Goal: Task Accomplishment & Management: Use online tool/utility

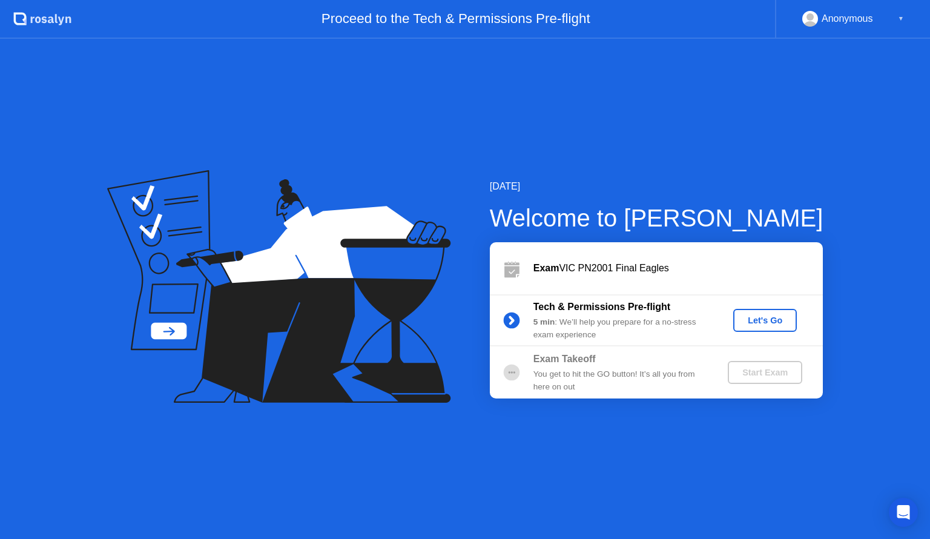
click at [763, 319] on div "Let's Go" at bounding box center [765, 320] width 54 height 10
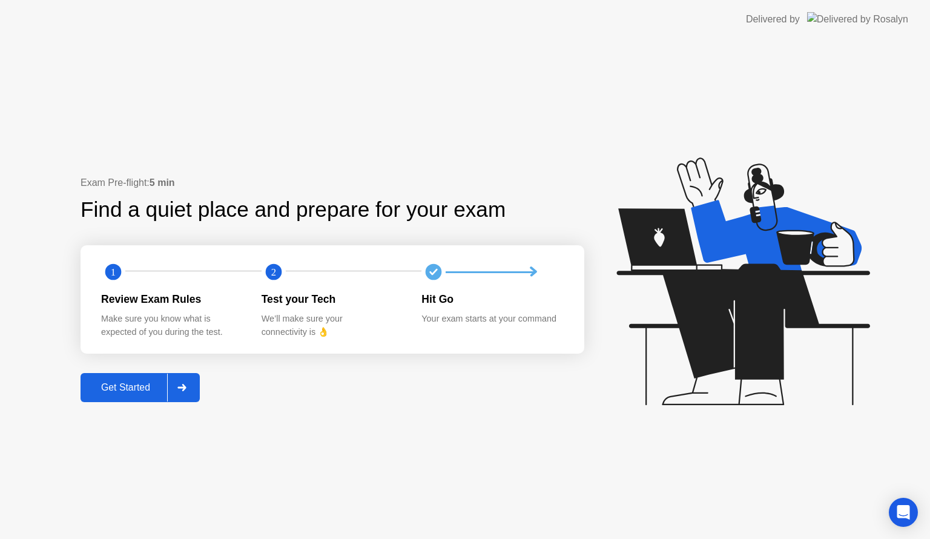
click at [150, 382] on div "Get Started" at bounding box center [125, 387] width 83 height 11
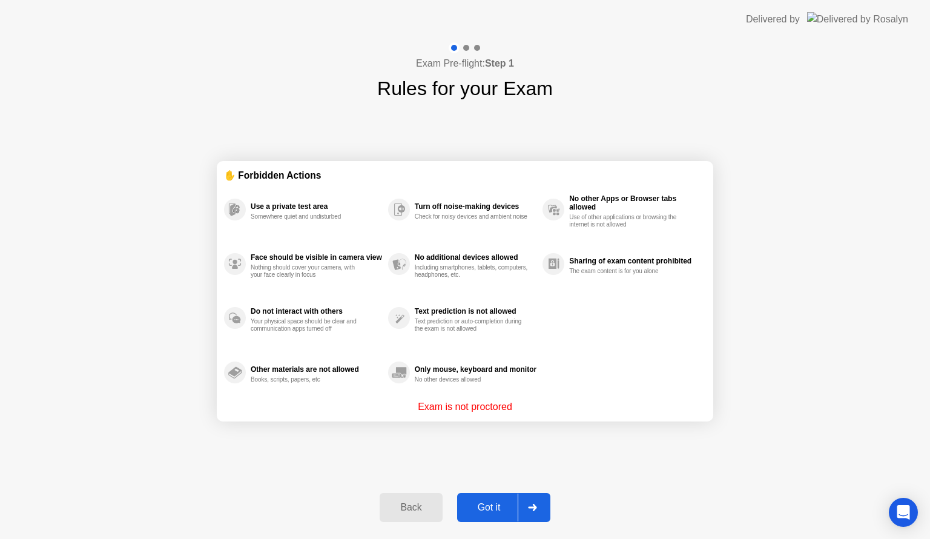
click at [478, 503] on div "Got it" at bounding box center [489, 507] width 57 height 11
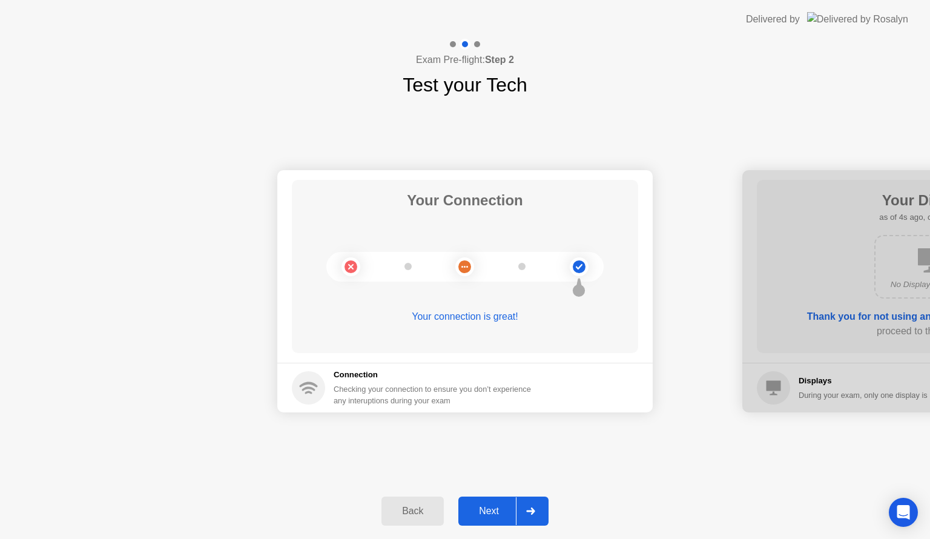
click at [478, 501] on button "Next" at bounding box center [503, 511] width 90 height 29
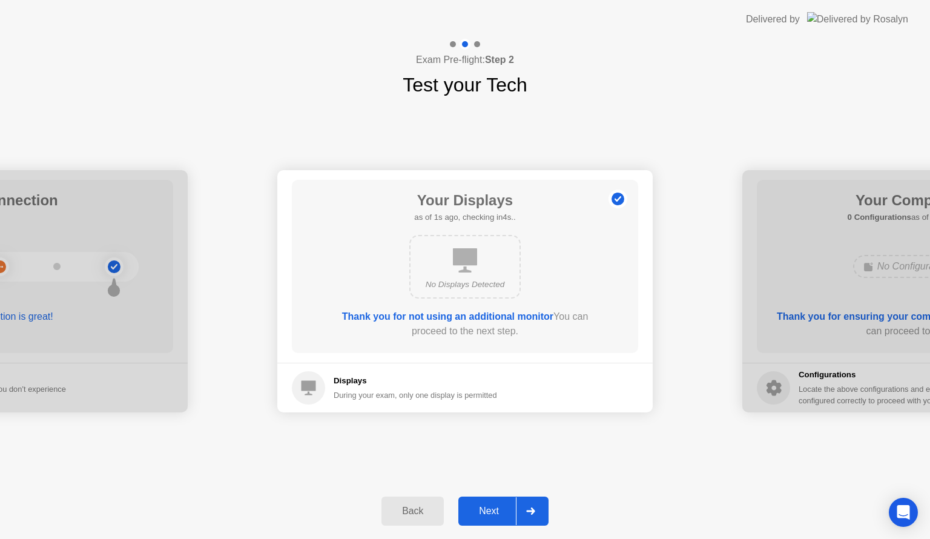
click at [478, 501] on button "Next" at bounding box center [503, 511] width 90 height 29
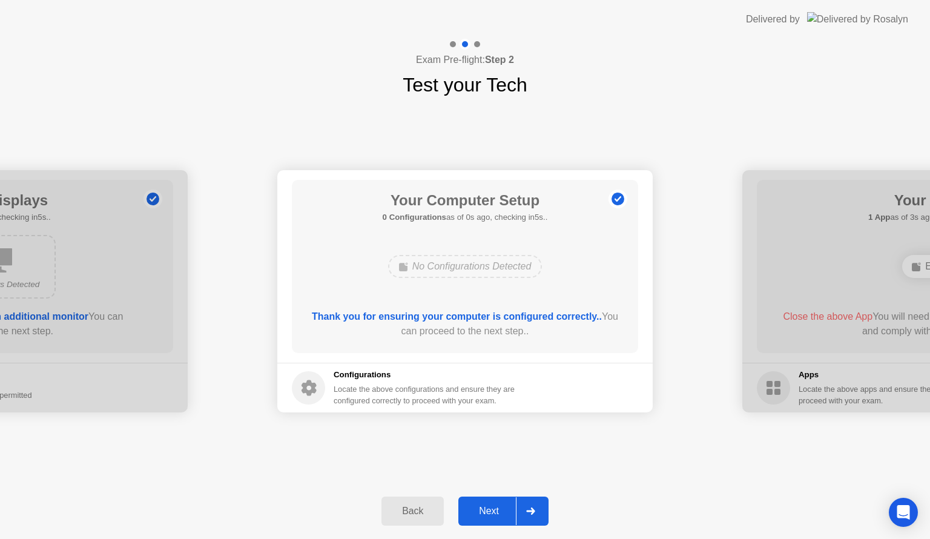
click at [478, 501] on button "Next" at bounding box center [503, 511] width 90 height 29
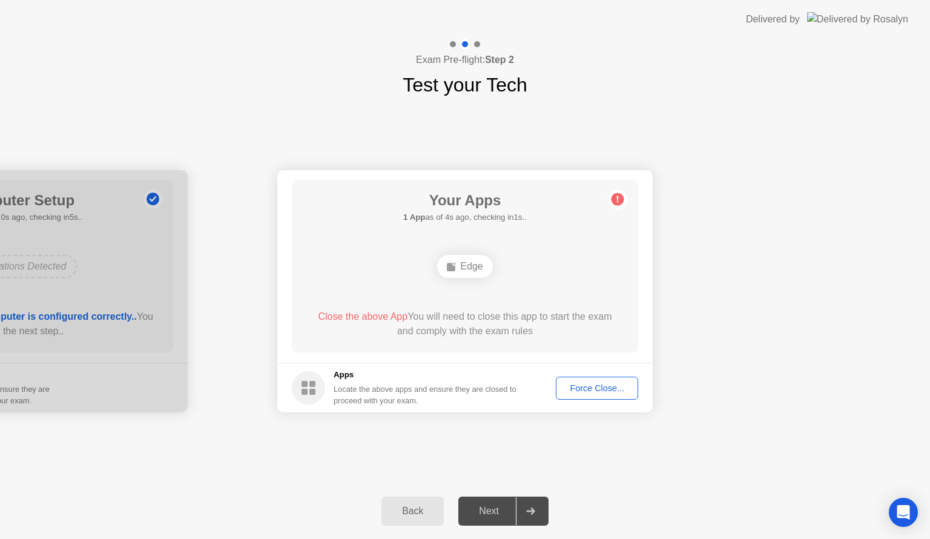
click at [607, 383] on div "Force Close..." at bounding box center [597, 388] width 74 height 10
click at [626, 383] on div "Force Close..." at bounding box center [597, 388] width 74 height 10
click at [603, 384] on div "Force Close..." at bounding box center [597, 388] width 74 height 10
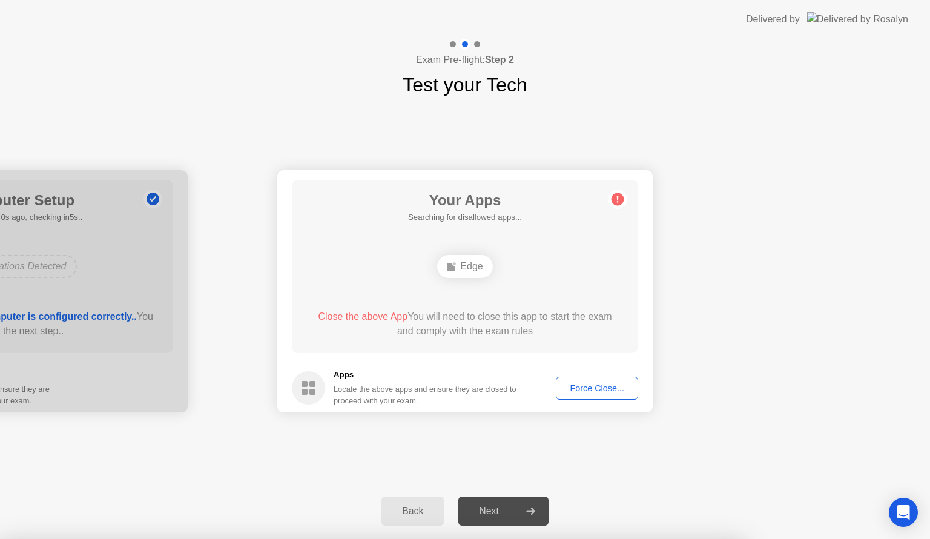
click at [601, 380] on button "Force Close..." at bounding box center [597, 388] width 82 height 23
click at [581, 388] on div "Force Close..." at bounding box center [597, 388] width 74 height 10
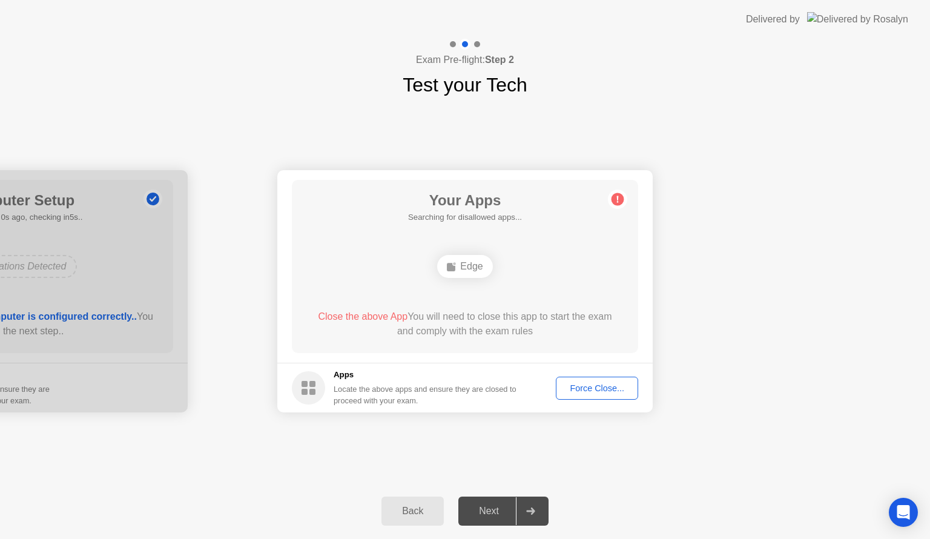
click at [592, 388] on div "Force Close..." at bounding box center [597, 388] width 74 height 10
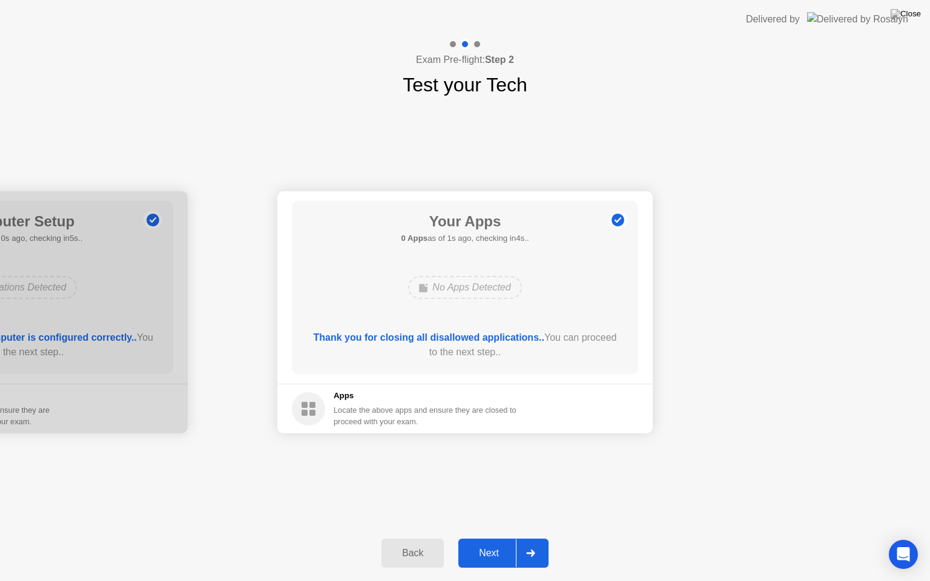
click at [487, 538] on button "Next" at bounding box center [503, 553] width 90 height 29
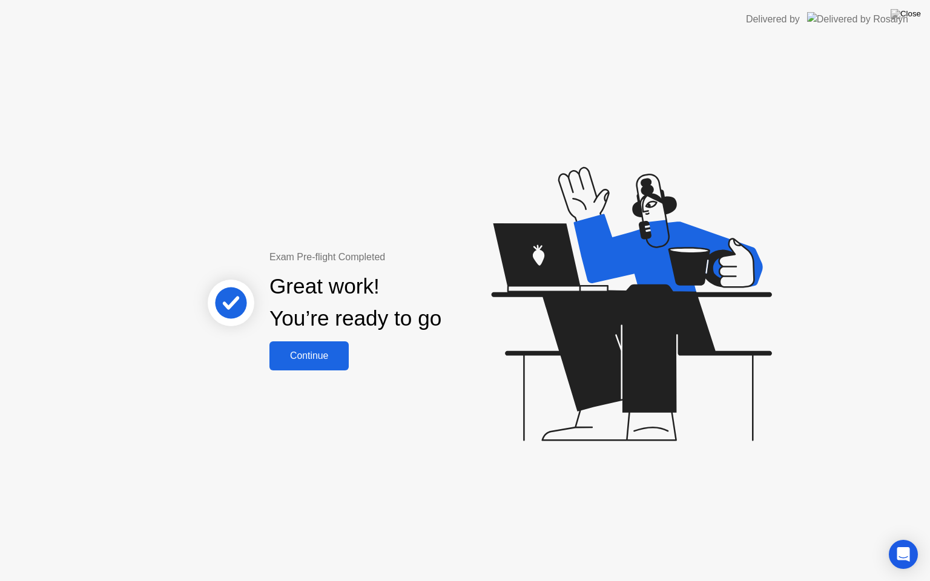
click at [306, 351] on div "Continue" at bounding box center [309, 356] width 72 height 11
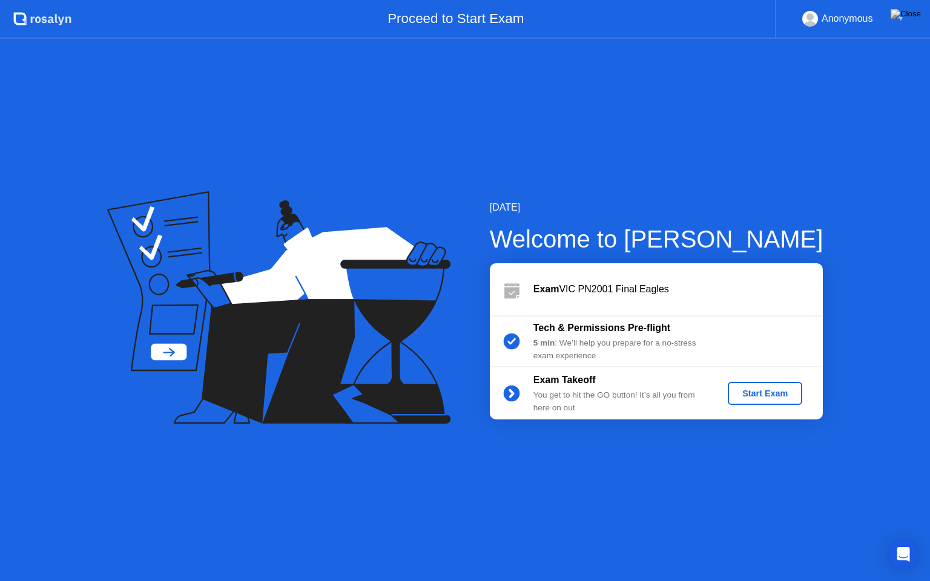
click at [766, 390] on div "Start Exam" at bounding box center [765, 394] width 65 height 10
